Goal: Information Seeking & Learning: Check status

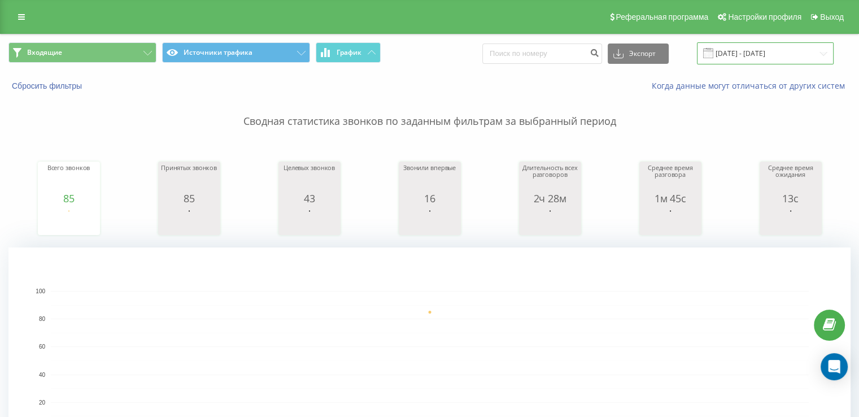
click at [752, 57] on input "[DATE] - [DATE]" at bounding box center [765, 53] width 137 height 22
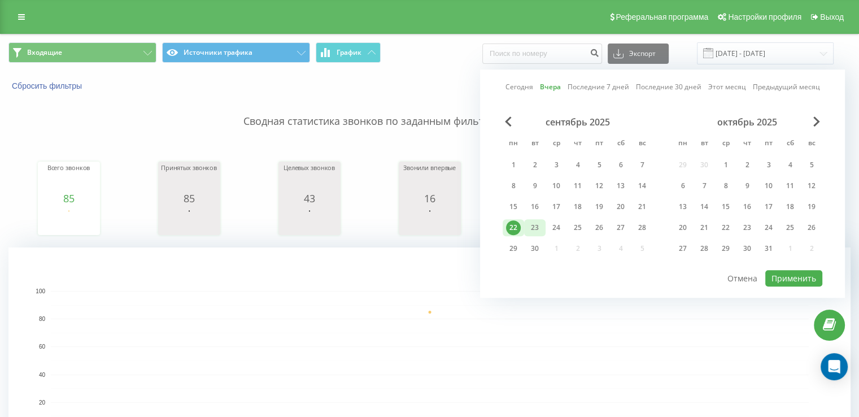
click at [540, 222] on div "23" at bounding box center [534, 227] width 15 height 15
click at [804, 276] on button "Применить" at bounding box center [793, 278] width 57 height 16
type input "[DATE] - [DATE]"
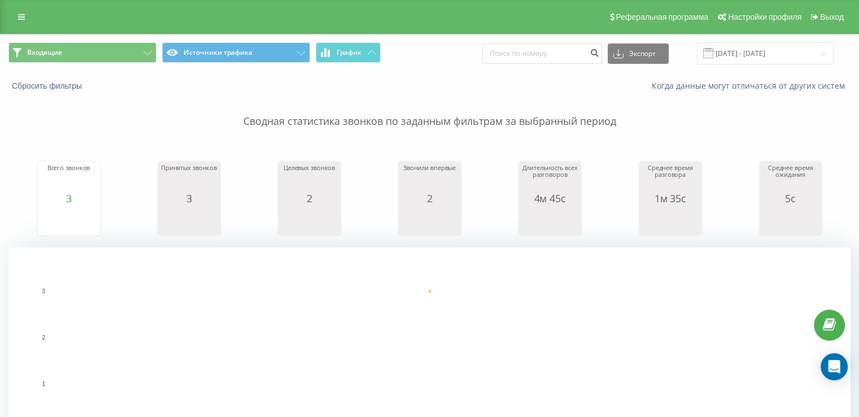
click at [21, 123] on p "Сводная статистика звонков по заданным фильтрам за выбранный период" at bounding box center [429, 109] width 842 height 37
click at [107, 53] on button "Входящие" at bounding box center [82, 52] width 148 height 20
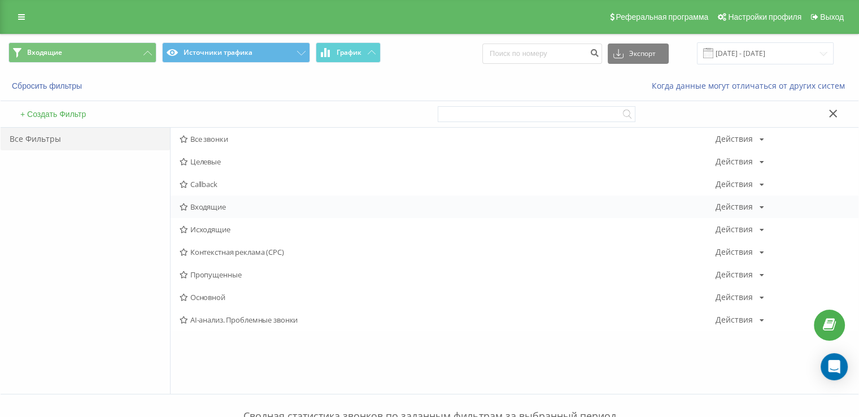
click at [225, 205] on span "Входящие" at bounding box center [448, 207] width 536 height 8
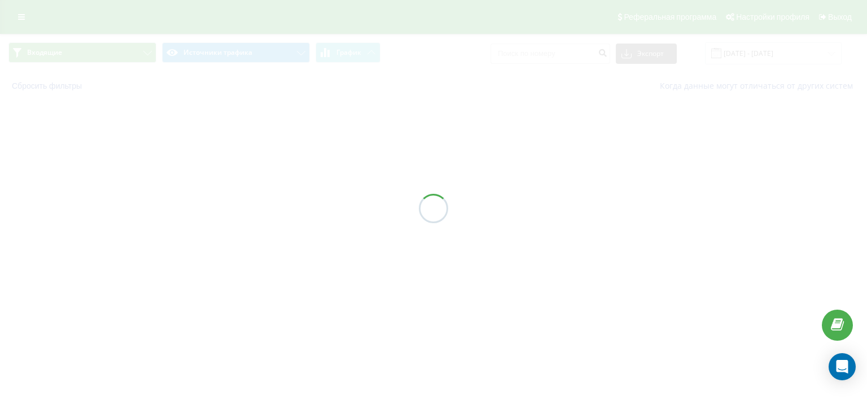
click at [225, 205] on div at bounding box center [433, 208] width 867 height 417
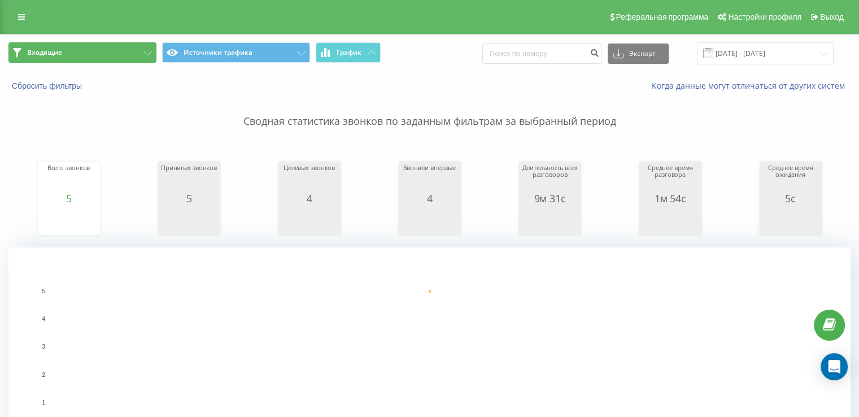
click at [54, 53] on span "Входящие" at bounding box center [44, 52] width 35 height 9
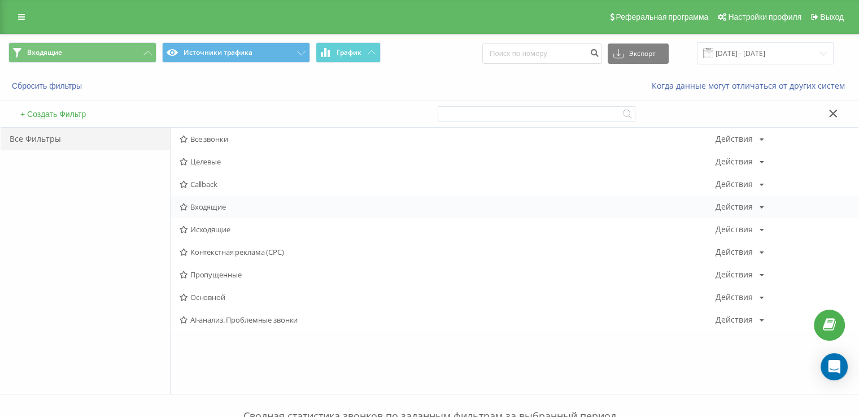
click at [219, 203] on span "Входящие" at bounding box center [448, 207] width 536 height 8
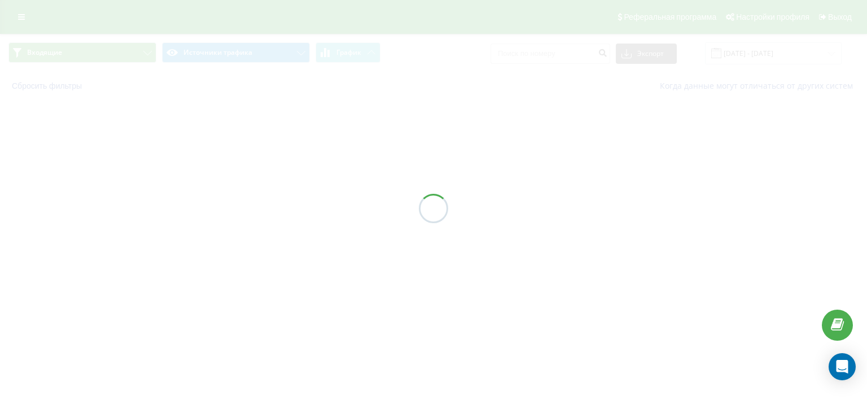
click at [219, 202] on div at bounding box center [433, 208] width 867 height 417
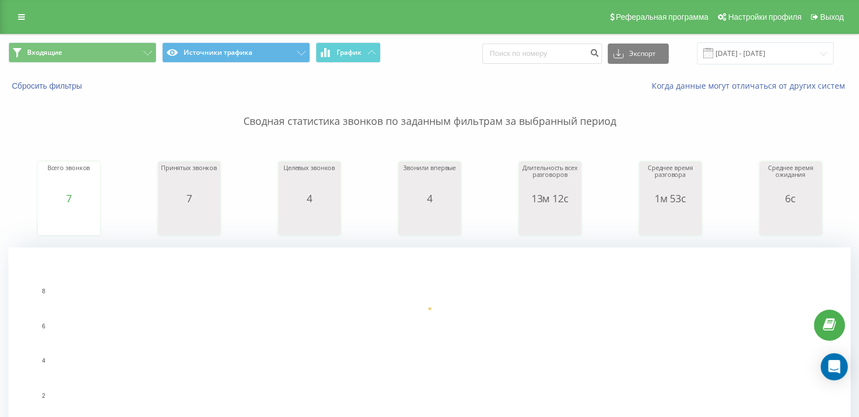
click at [16, 184] on div "Всего звонков 7 date totalCalls [DATE] 7 [DATE] Принятых звонков 7 date answere…" at bounding box center [429, 187] width 842 height 97
click at [85, 48] on button "Входящие" at bounding box center [82, 52] width 148 height 20
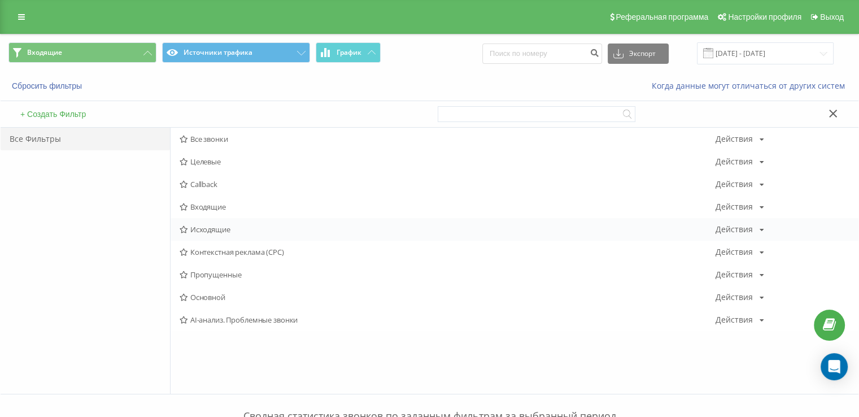
click at [216, 224] on div "Исходящие Действия Редактировать Копировать Удалить По умолчанию Поделиться" at bounding box center [515, 229] width 688 height 23
click at [216, 225] on span "Исходящие" at bounding box center [448, 229] width 536 height 8
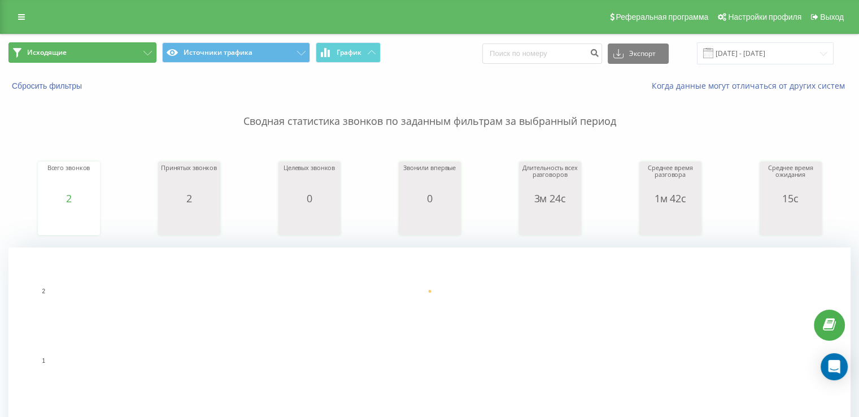
click at [106, 50] on button "Исходящие" at bounding box center [82, 52] width 148 height 20
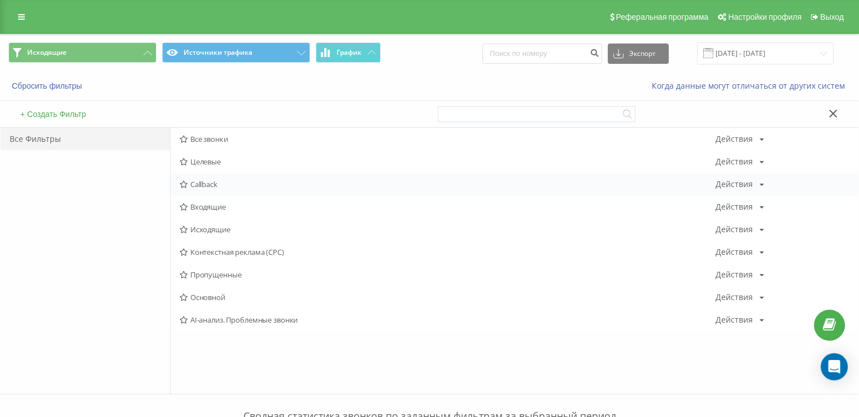
click at [207, 194] on div "Callback Действия Редактировать Копировать Удалить По умолчанию Поделиться" at bounding box center [515, 184] width 688 height 23
click at [208, 198] on div "Входящие Действия Редактировать Копировать Удалить По умолчанию Поделиться" at bounding box center [515, 206] width 688 height 23
click at [209, 198] on div "Входящие Действия Редактировать Копировать Удалить По умолчанию Поделиться" at bounding box center [515, 206] width 688 height 23
click at [211, 199] on div "Входящие Действия Редактировать Копировать Удалить По умолчанию Поделиться" at bounding box center [515, 206] width 688 height 23
click at [215, 203] on span "Входящие" at bounding box center [448, 207] width 536 height 8
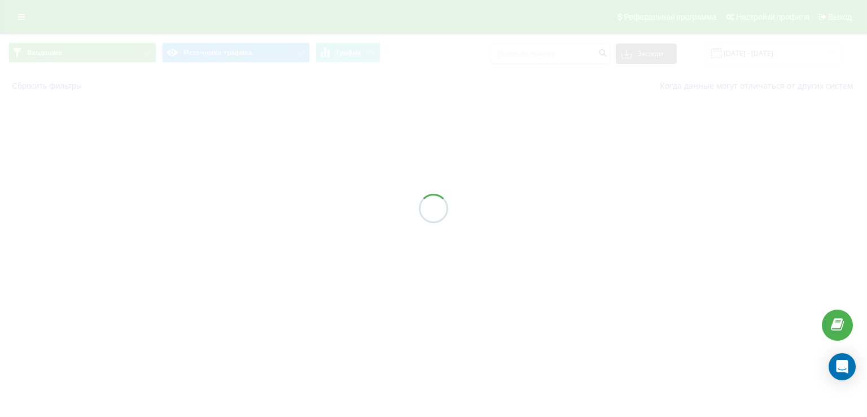
click at [217, 203] on div at bounding box center [433, 208] width 867 height 417
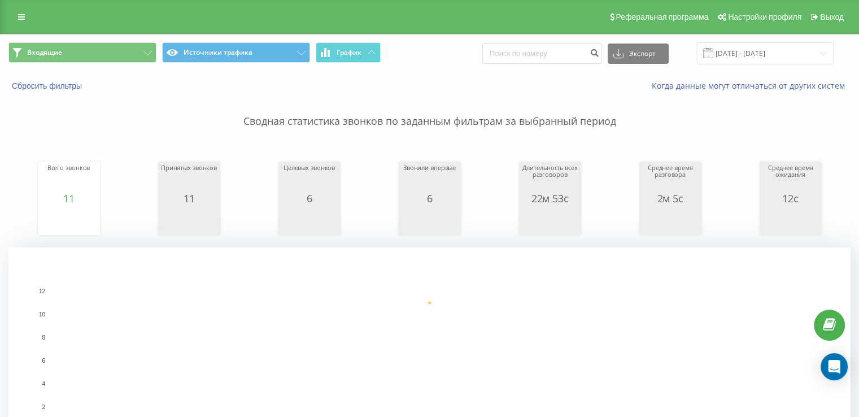
click at [60, 56] on span "Входящие" at bounding box center [44, 52] width 35 height 9
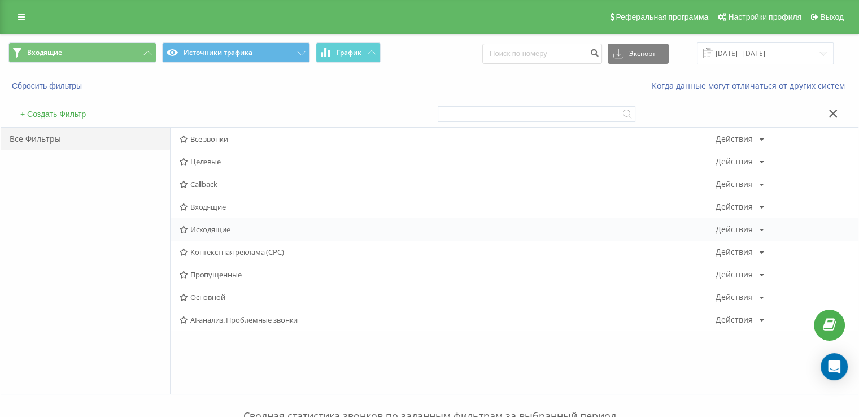
click at [220, 235] on div "Исходящие Действия Редактировать Копировать Удалить По умолчанию Поделиться" at bounding box center [515, 229] width 688 height 23
click at [221, 235] on div "Исходящие Действия Редактировать Копировать Удалить По умолчанию Поделиться" at bounding box center [515, 229] width 688 height 23
click at [221, 234] on div "Исходящие Действия Редактировать Копировать Удалить По умолчанию Поделиться" at bounding box center [515, 229] width 688 height 23
click at [222, 228] on span "Исходящие" at bounding box center [448, 229] width 536 height 8
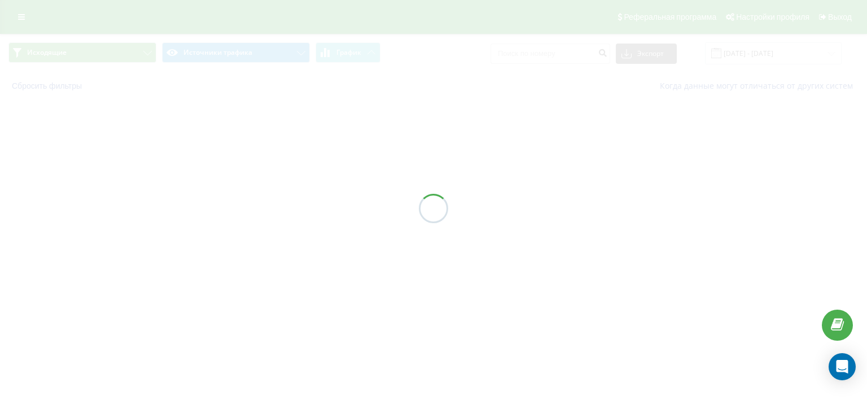
click at [222, 228] on div at bounding box center [433, 208] width 867 height 417
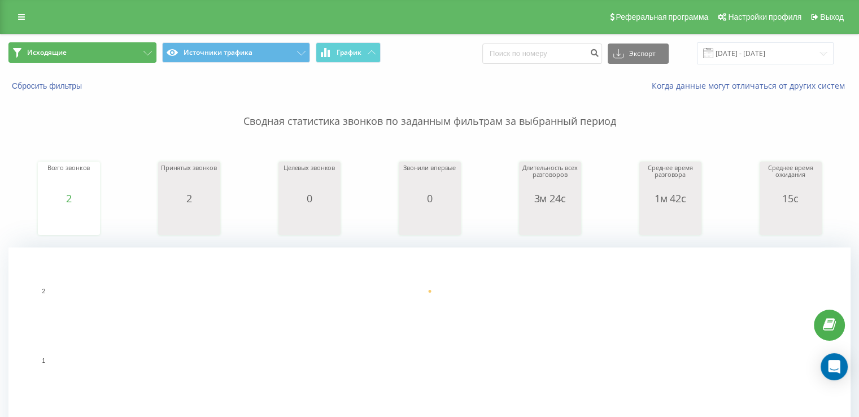
click at [109, 52] on button "Исходящие" at bounding box center [82, 52] width 148 height 20
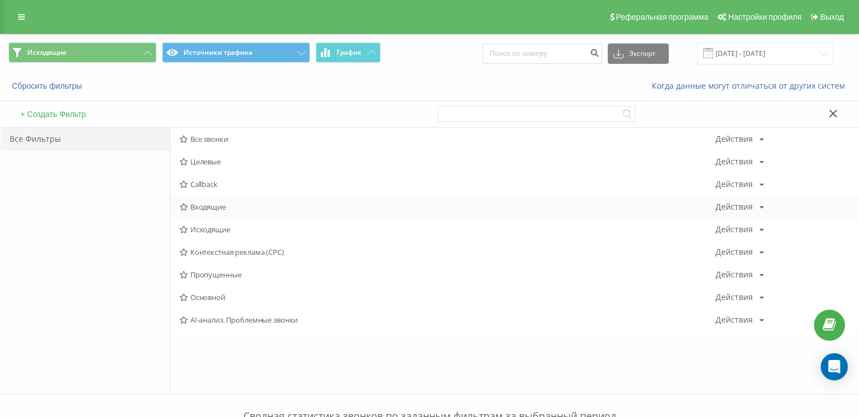
click at [221, 207] on span "Входящие" at bounding box center [448, 207] width 536 height 8
